Goal: Information Seeking & Learning: Get advice/opinions

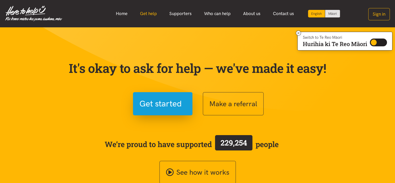
click at [139, 12] on link "Get help" at bounding box center [148, 13] width 29 height 11
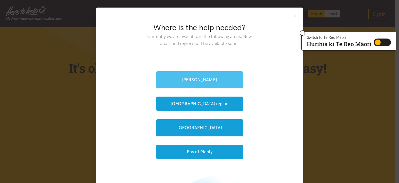
click at [233, 80] on link "[PERSON_NAME]" at bounding box center [199, 79] width 87 height 17
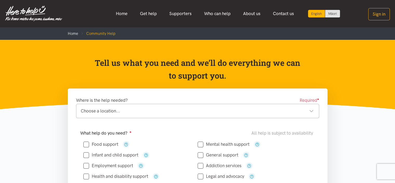
scroll to position [78, 0]
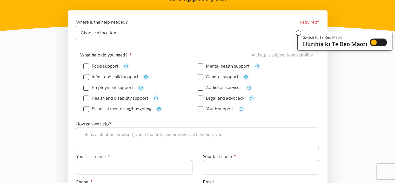
click at [87, 97] on input "Health and disability support" at bounding box center [115, 98] width 65 height 4
checkbox input "true"
click at [201, 76] on input "General support" at bounding box center [218, 77] width 41 height 4
checkbox input "true"
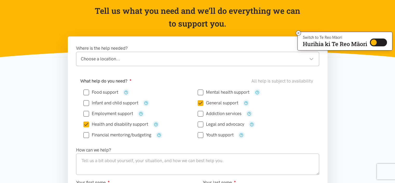
scroll to position [0, 0]
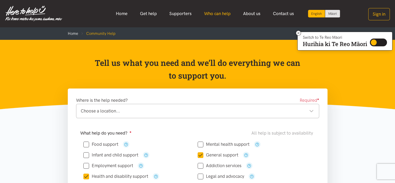
click at [226, 14] on link "Who can help" at bounding box center [217, 13] width 39 height 11
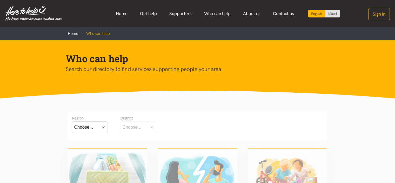
scroll to position [78, 0]
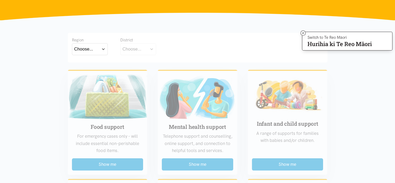
click at [101, 51] on button "Choose..." at bounding box center [90, 49] width 36 height 12
click at [84, 73] on label "Waikato" at bounding box center [89, 72] width 31 height 6
click at [0, 0] on input "Waikato" at bounding box center [0, 0] width 0 height 0
click at [152, 48] on button "Choose..." at bounding box center [146, 49] width 52 height 12
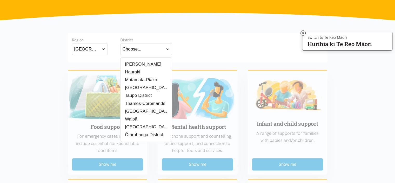
click at [134, 62] on label "[PERSON_NAME]" at bounding box center [142, 64] width 39 height 6
click at [0, 0] on input "[PERSON_NAME]" at bounding box center [0, 0] width 0 height 0
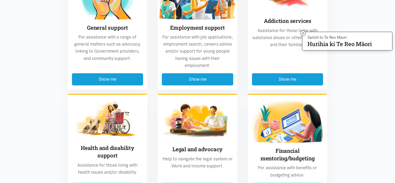
scroll to position [338, 0]
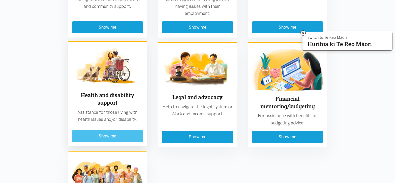
click at [112, 136] on button "Show me" at bounding box center [107, 136] width 71 height 12
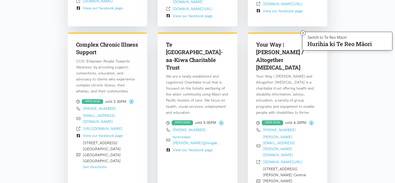
scroll to position [257, 0]
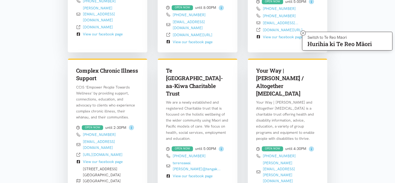
drag, startPoint x: 283, startPoint y: 60, endPoint x: 275, endPoint y: 69, distance: 12.0
click at [275, 69] on h3 "Your Way | Kia Roha / Altogether Autism" at bounding box center [287, 82] width 63 height 31
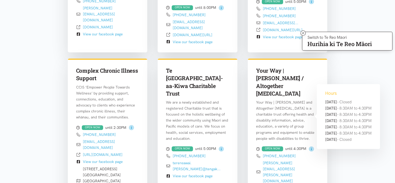
click at [312, 146] on circle at bounding box center [311, 148] width 5 height 5
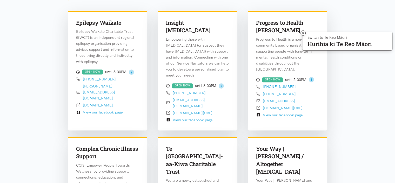
scroll to position [153, 0]
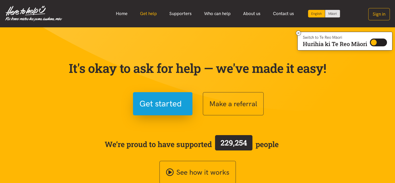
click at [149, 14] on link "Get help" at bounding box center [148, 13] width 29 height 11
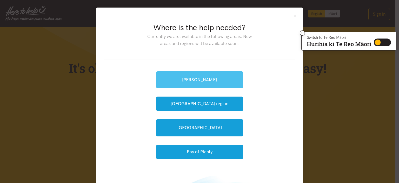
click at [214, 73] on link "[PERSON_NAME]" at bounding box center [199, 79] width 87 height 17
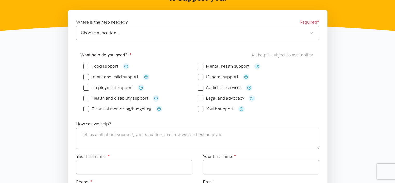
scroll to position [104, 0]
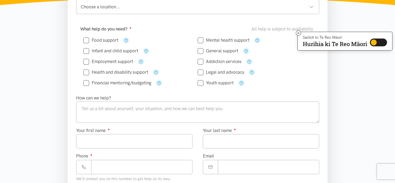
click at [103, 73] on input "Health and disability support" at bounding box center [115, 72] width 65 height 4
checkbox input "true"
click at [202, 51] on input "General support" at bounding box center [218, 51] width 41 height 4
checkbox input "true"
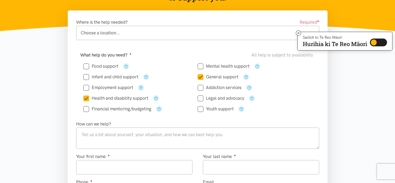
click at [176, 35] on div "Choose a location..." at bounding box center [197, 32] width 233 height 7
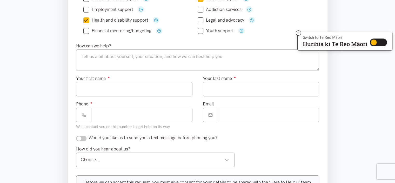
scroll to position [104, 0]
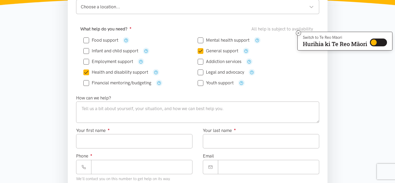
click at [163, 8] on div "Choose a location..." at bounding box center [197, 6] width 233 height 7
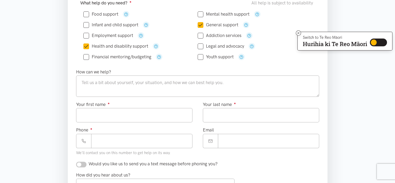
scroll to position [208, 0]
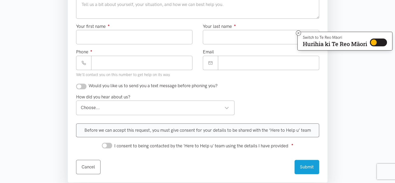
click at [224, 106] on div "Choose..." at bounding box center [155, 107] width 149 height 7
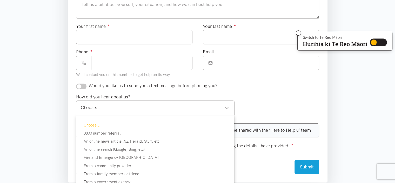
click at [224, 106] on div "Choose..." at bounding box center [155, 107] width 149 height 7
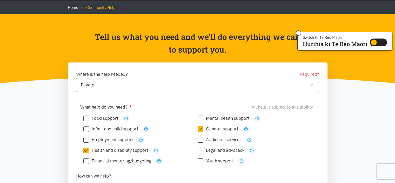
scroll to position [0, 0]
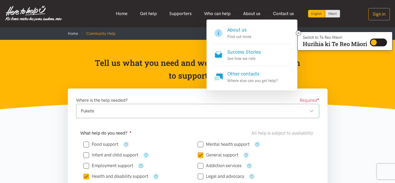
click at [242, 50] on h4 "Success Stories" at bounding box center [244, 51] width 34 height 7
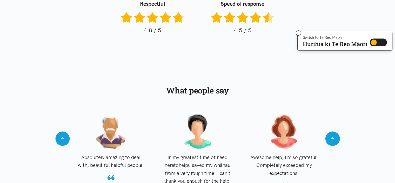
scroll to position [494, 0]
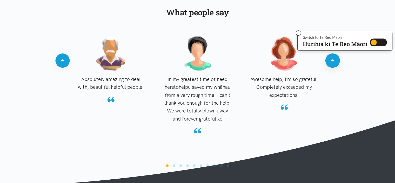
click at [334, 62] on button "Next" at bounding box center [332, 60] width 14 height 14
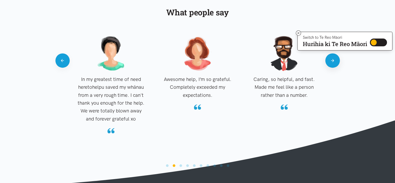
click at [334, 62] on button "Next" at bounding box center [332, 60] width 14 height 14
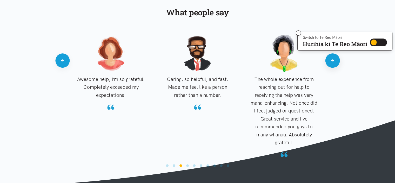
click at [334, 62] on button "Next" at bounding box center [332, 60] width 14 height 14
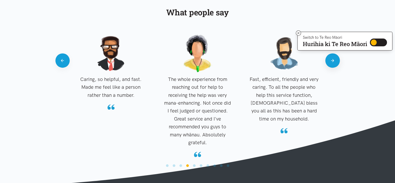
click at [334, 62] on button "Next" at bounding box center [332, 60] width 14 height 14
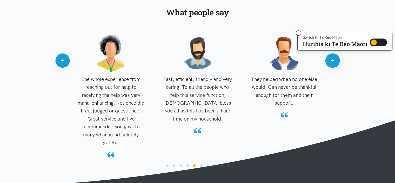
click at [334, 62] on button "Next" at bounding box center [332, 60] width 14 height 14
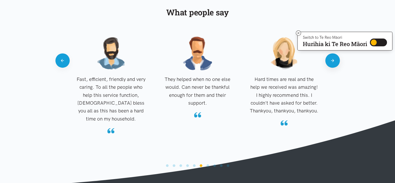
click at [334, 62] on button "Next" at bounding box center [332, 60] width 14 height 14
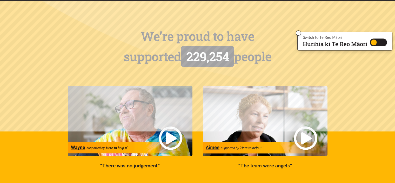
scroll to position [0, 0]
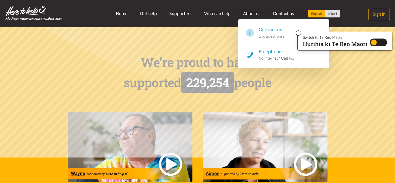
click at [272, 51] on h4 "Freephone" at bounding box center [277, 51] width 36 height 7
click at [271, 53] on h4 "Freephone" at bounding box center [277, 51] width 36 height 7
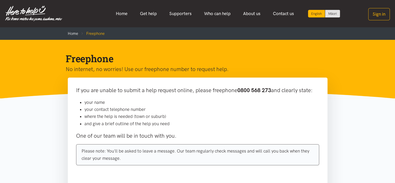
scroll to position [52, 0]
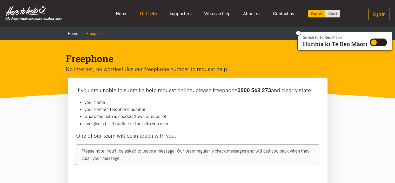
click at [144, 11] on link "Get help" at bounding box center [148, 13] width 29 height 11
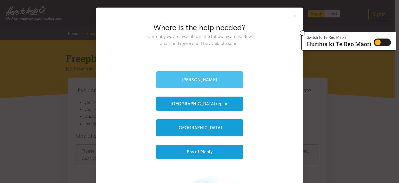
click at [210, 82] on link "[PERSON_NAME]" at bounding box center [199, 79] width 87 height 17
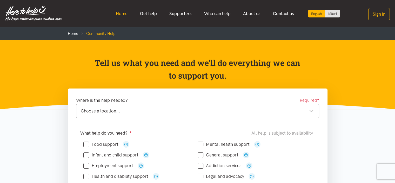
click at [126, 15] on link "Home" at bounding box center [122, 13] width 24 height 11
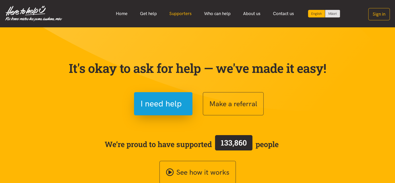
click at [182, 18] on link "Supporters" at bounding box center [180, 13] width 35 height 11
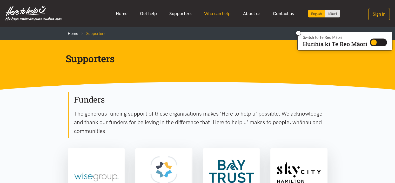
click at [222, 14] on link "Who can help" at bounding box center [217, 13] width 39 height 11
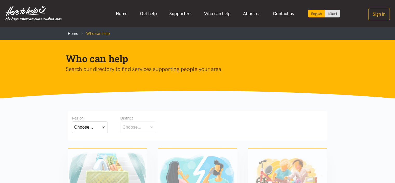
scroll to position [52, 0]
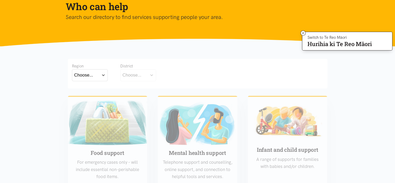
click at [102, 75] on button "Choose..." at bounding box center [90, 75] width 36 height 12
click at [87, 99] on label "Waikato" at bounding box center [89, 98] width 31 height 6
click at [0, 0] on input "Waikato" at bounding box center [0, 0] width 0 height 0
click at [137, 77] on div "Choose..." at bounding box center [132, 74] width 19 height 7
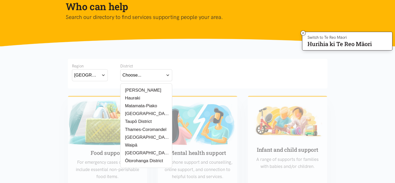
click at [134, 89] on label "[PERSON_NAME]" at bounding box center [142, 90] width 39 height 6
click at [0, 0] on input "[PERSON_NAME]" at bounding box center [0, 0] width 0 height 0
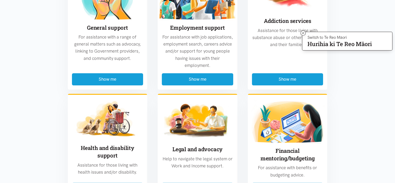
scroll to position [312, 0]
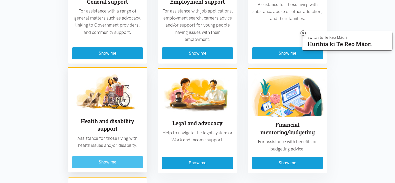
click at [112, 163] on button "Show me" at bounding box center [107, 162] width 71 height 12
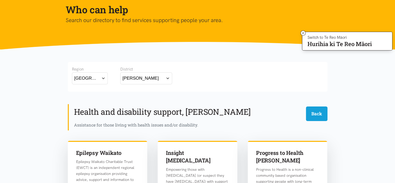
scroll to position [0, 0]
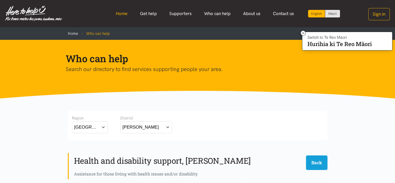
click at [118, 16] on link "Home" at bounding box center [122, 13] width 24 height 11
